Goal: Transaction & Acquisition: Purchase product/service

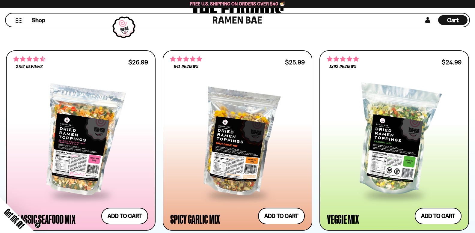
scroll to position [329, 0]
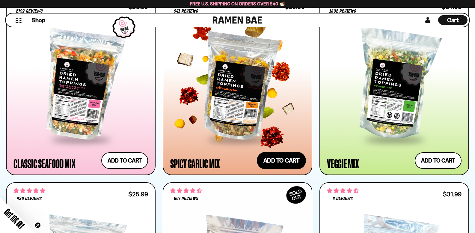
click at [279, 162] on button "Add to cart Add — Regular price $25.99 Regular price Sale price $25.99 Unit pri…" at bounding box center [281, 160] width 49 height 17
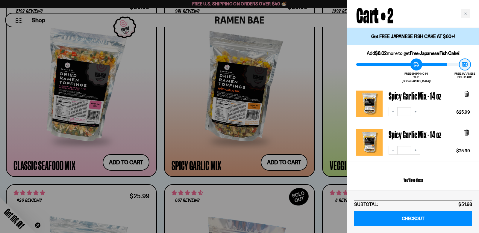
click at [304, 26] on div at bounding box center [239, 116] width 479 height 233
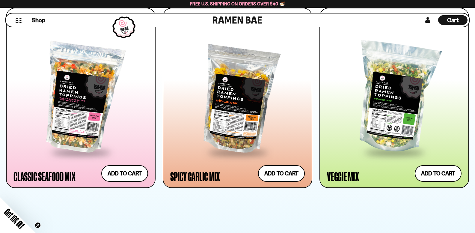
scroll to position [359, 0]
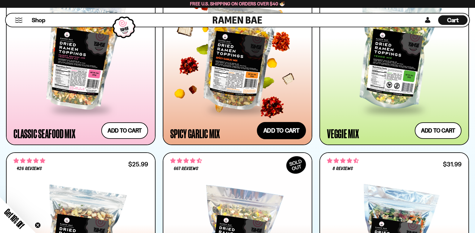
click at [274, 130] on button "Add to cart Add — Regular price $25.99 Regular price Sale price $25.99 Unit pri…" at bounding box center [281, 130] width 49 height 17
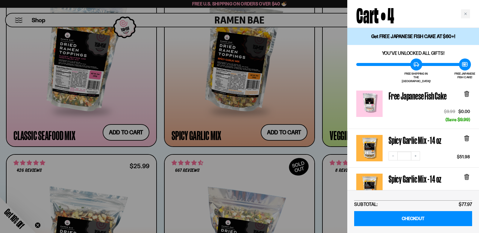
click at [193, 153] on div at bounding box center [239, 116] width 479 height 233
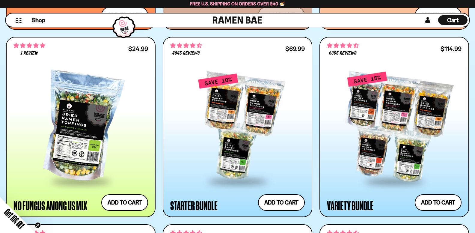
scroll to position [659, 0]
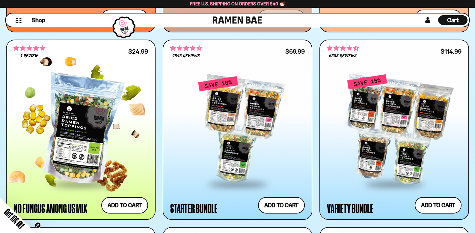
click at [63, 131] on div at bounding box center [80, 130] width 134 height 108
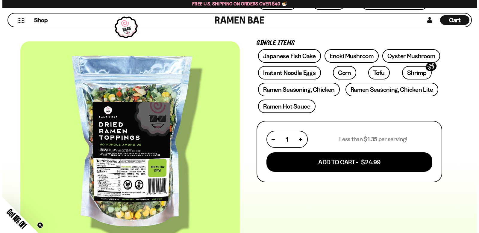
scroll to position [150, 0]
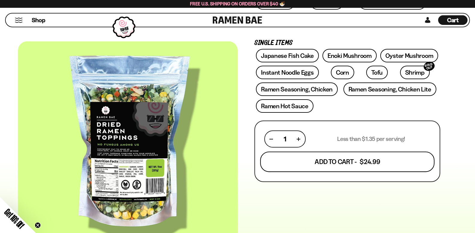
click at [351, 164] on button "Add To Cart - $24.99" at bounding box center [347, 162] width 174 height 20
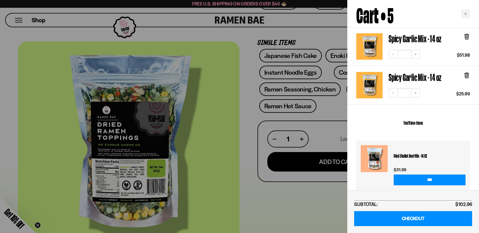
click at [232, 117] on div at bounding box center [239, 116] width 479 height 233
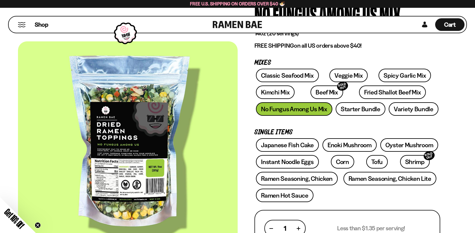
scroll to position [0, 0]
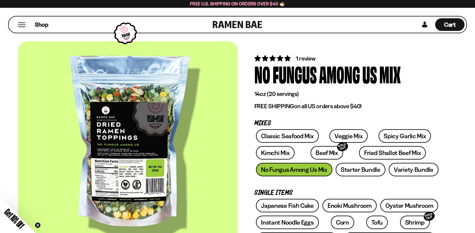
click at [266, 25] on div "Shop Cart D0381C2F-513E-4F90-8A41-6F0A75DCBAAA" at bounding box center [237, 24] width 459 height 17
drag, startPoint x: 262, startPoint y: 25, endPoint x: 231, endPoint y: 21, distance: 31.4
click at [231, 21] on div "Shop Cart D0381C2F-513E-4F90-8A41-6F0A75DCBAAA" at bounding box center [237, 24] width 459 height 17
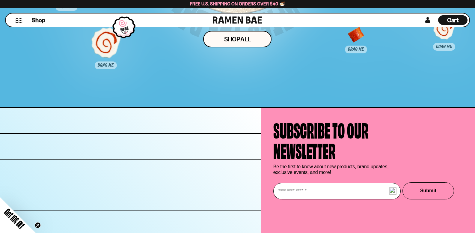
scroll to position [3153, 0]
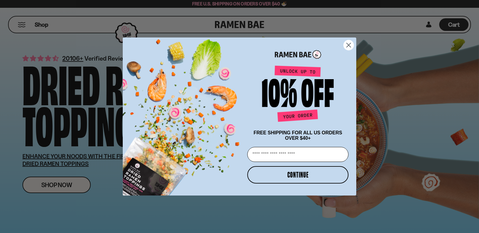
click at [323, 156] on input "Email" at bounding box center [297, 154] width 101 height 15
type input "**********"
click at [320, 175] on button "CONTINUE" at bounding box center [297, 174] width 101 height 17
